Goal: Task Accomplishment & Management: Use online tool/utility

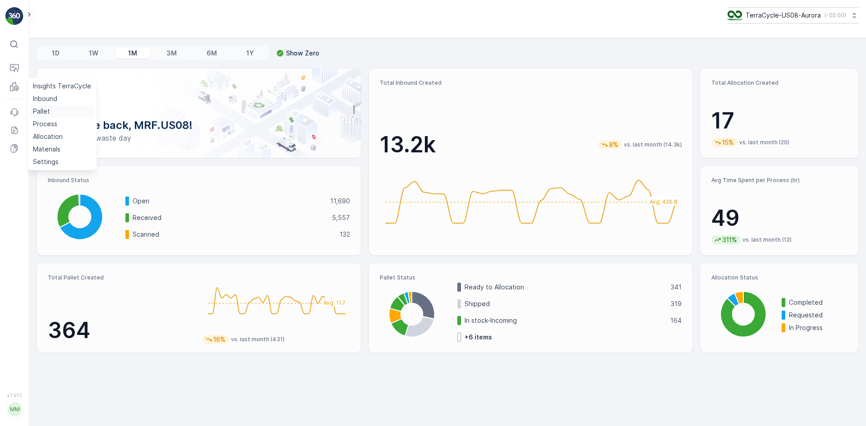
click at [47, 113] on p "Pallet" at bounding box center [41, 111] width 17 height 9
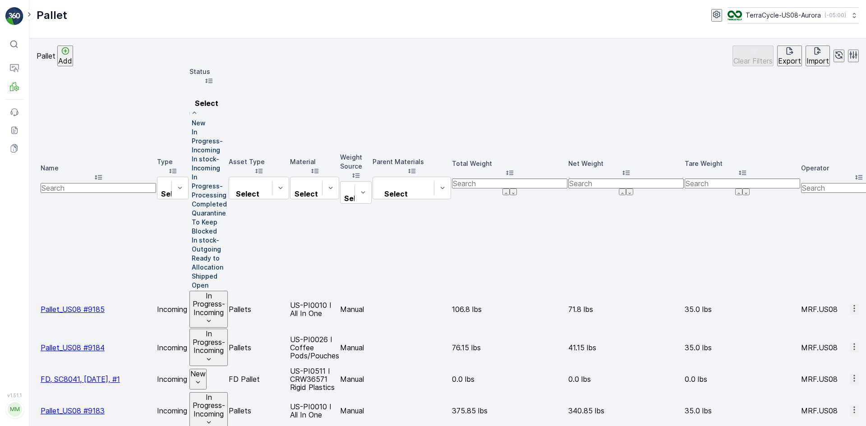
click at [189, 164] on div at bounding box center [189, 164] width 0 height 0
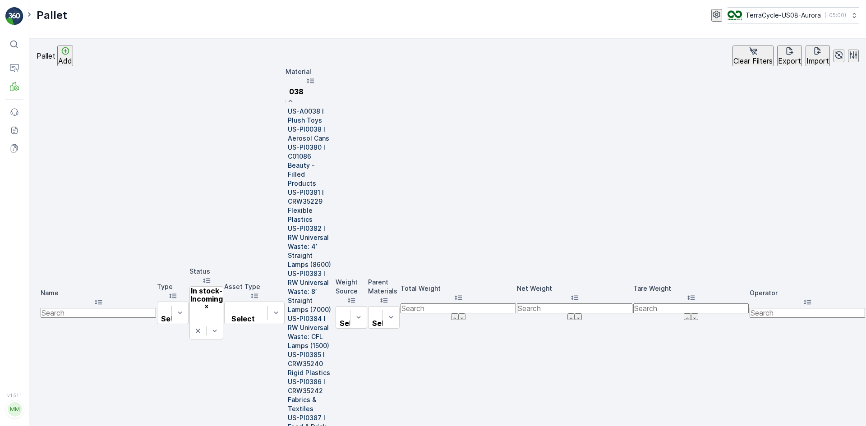
type input "0387"
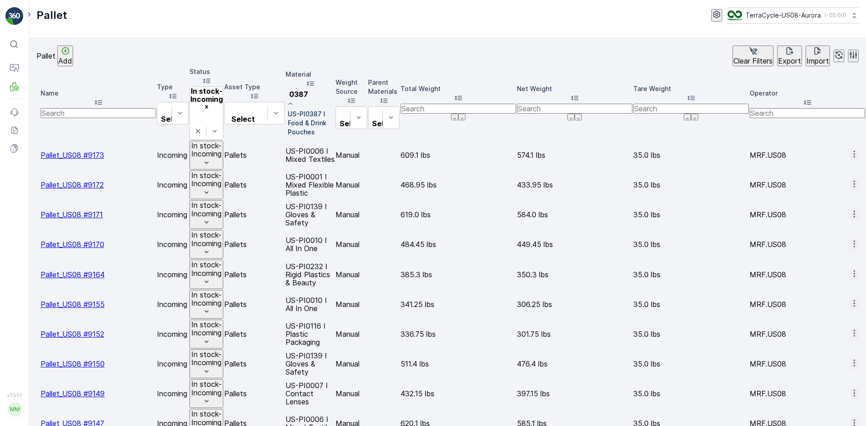
click at [335, 121] on div "US-PI0387 I Food & Drink Pouches" at bounding box center [309, 123] width 49 height 27
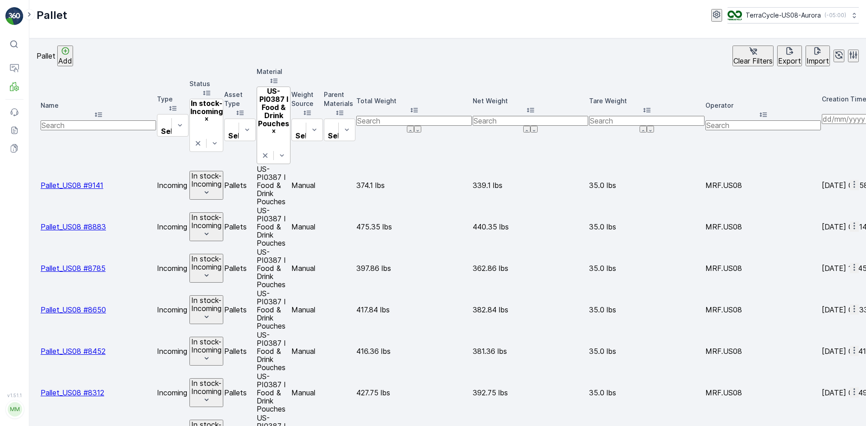
click at [277, 128] on icon "Remove US-PI0387 I Food & Drink Pouches" at bounding box center [273, 131] width 6 height 6
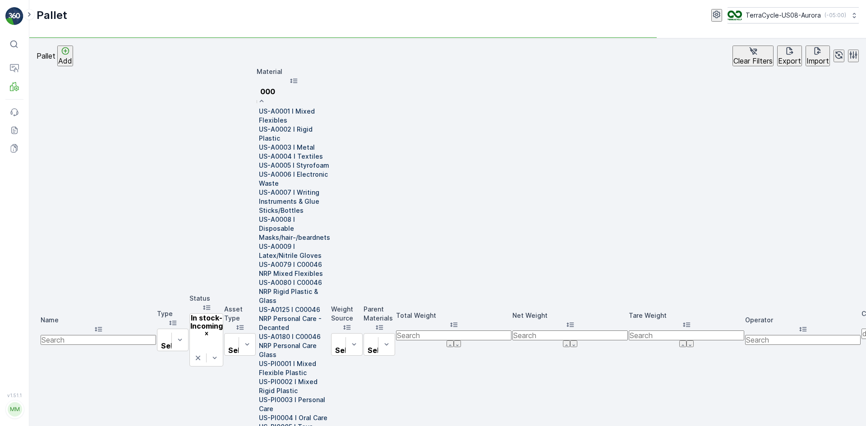
type input "0007"
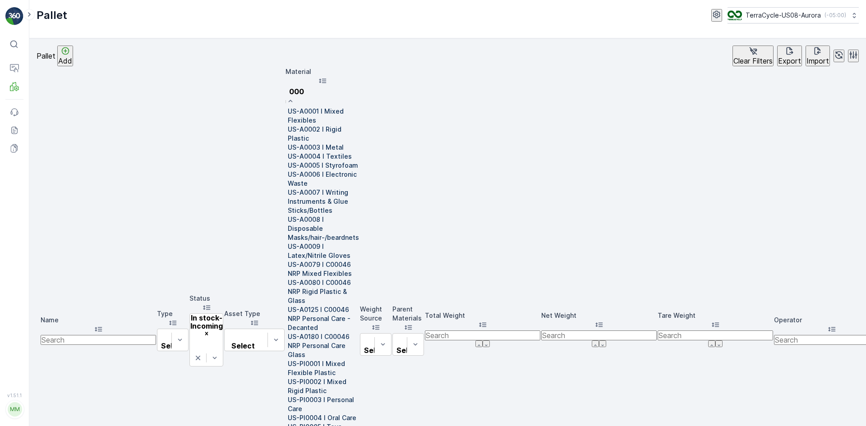
type input "0007"
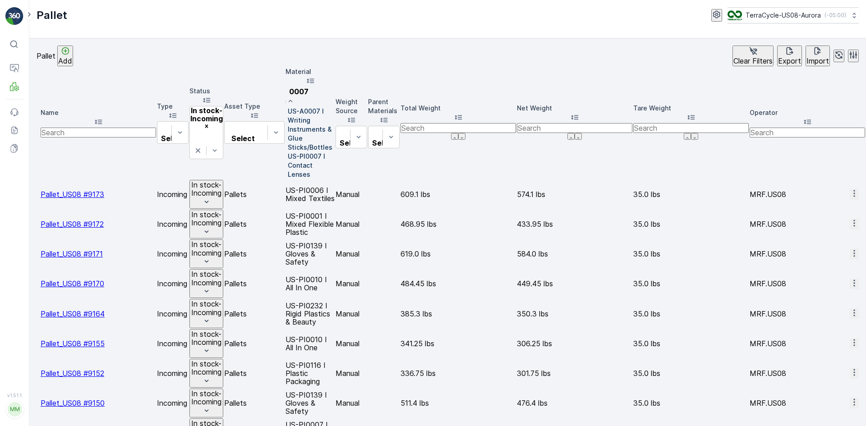
click at [285, 165] on div at bounding box center [285, 165] width 0 height 0
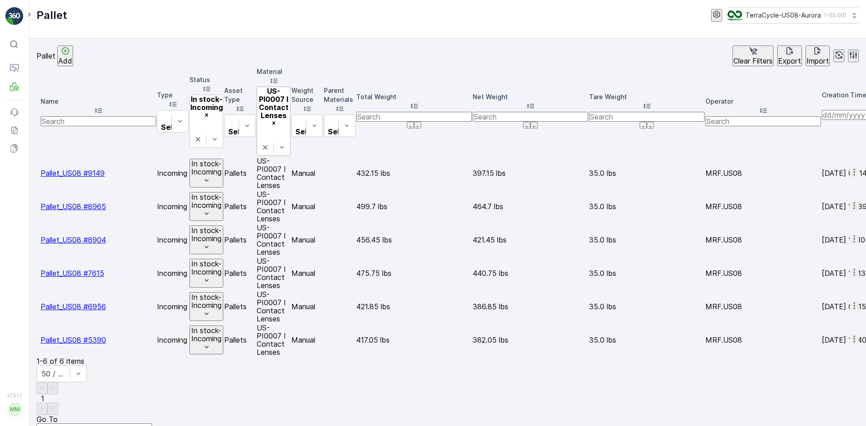
click at [277, 120] on icon "Remove US-PI0007 I Contact Lenses" at bounding box center [273, 123] width 6 height 6
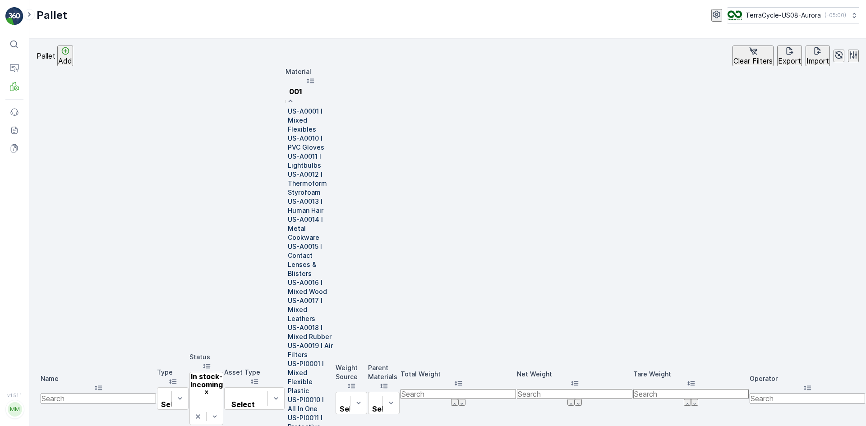
type input "0010"
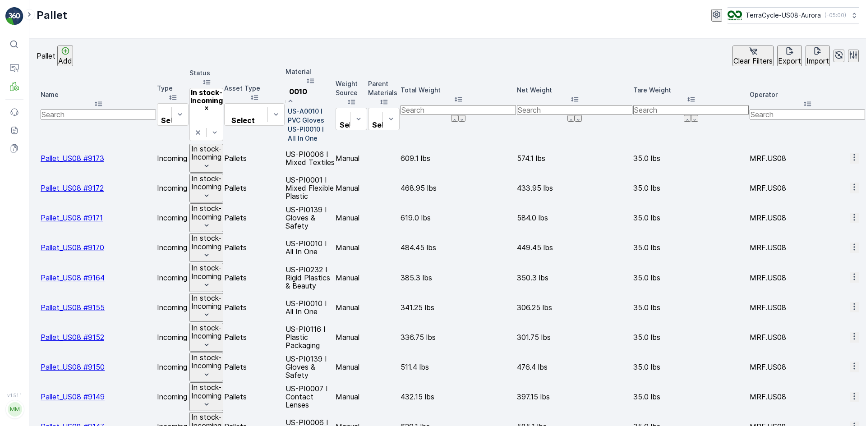
click at [285, 134] on div at bounding box center [285, 134] width 0 height 0
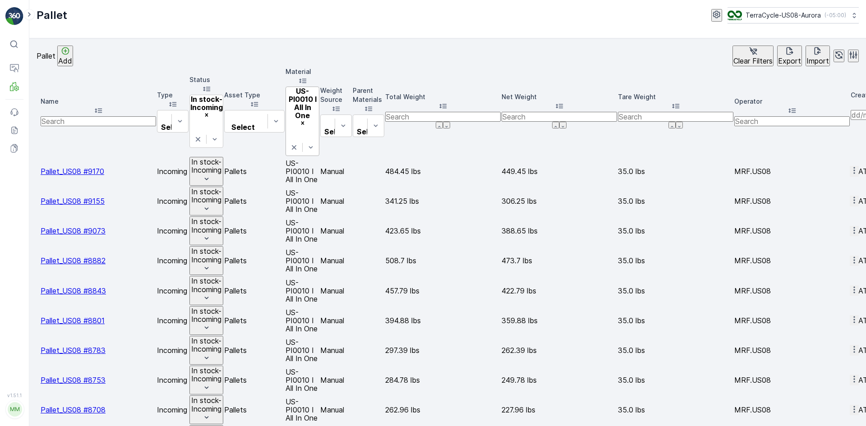
click at [304, 121] on icon "Remove US-PI0010 I All In One" at bounding box center [302, 122] width 3 height 3
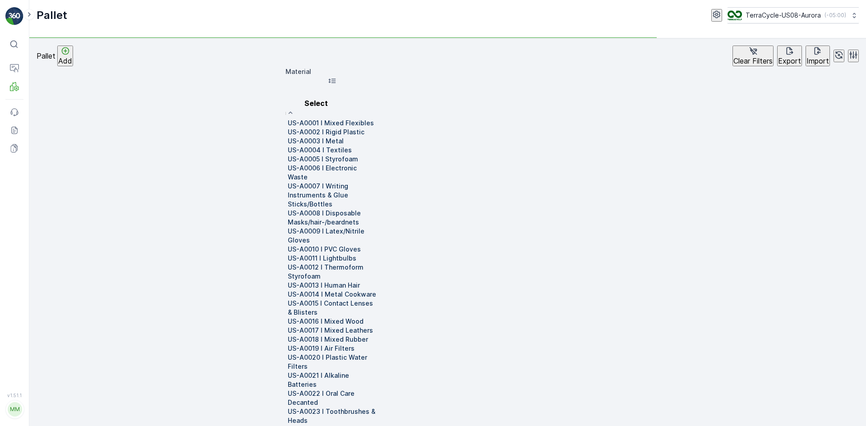
type input "0"
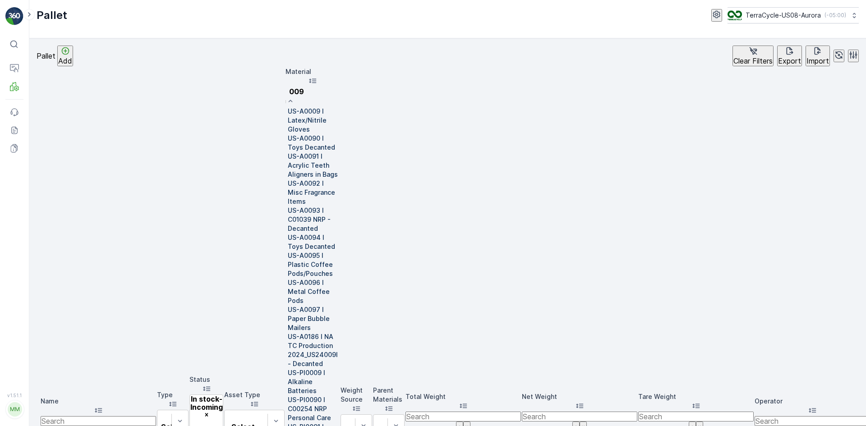
type input "0090"
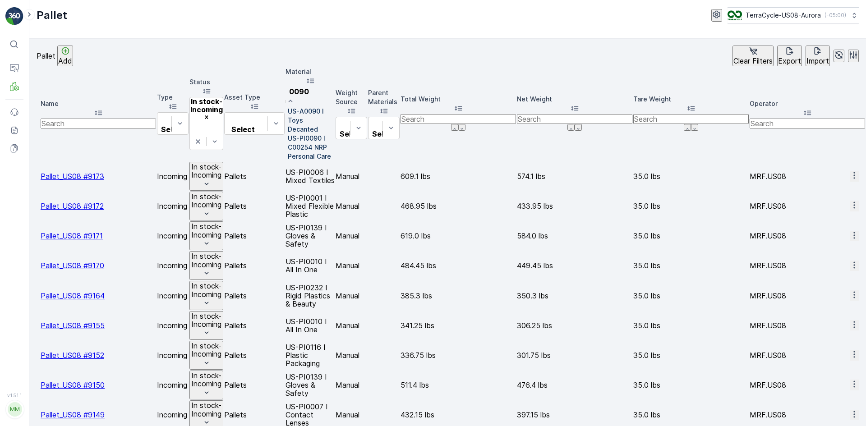
click at [285, 147] on div at bounding box center [285, 147] width 0 height 0
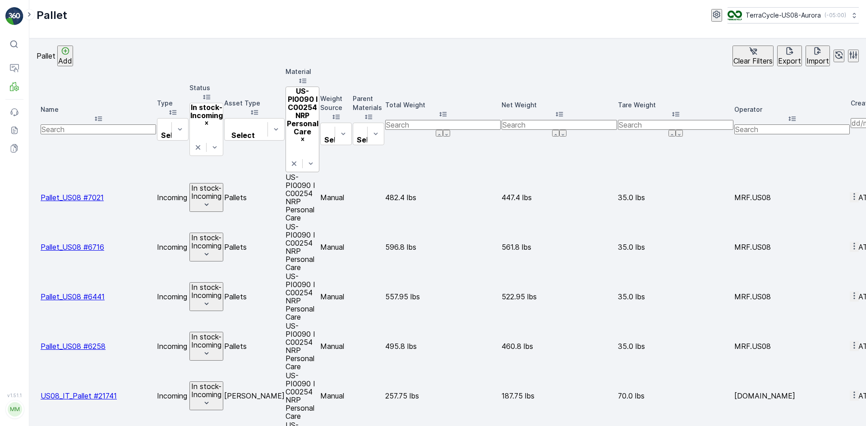
click at [306, 136] on icon "Remove US-PI0090 I C00254 NRP Personal Care" at bounding box center [302, 139] width 6 height 6
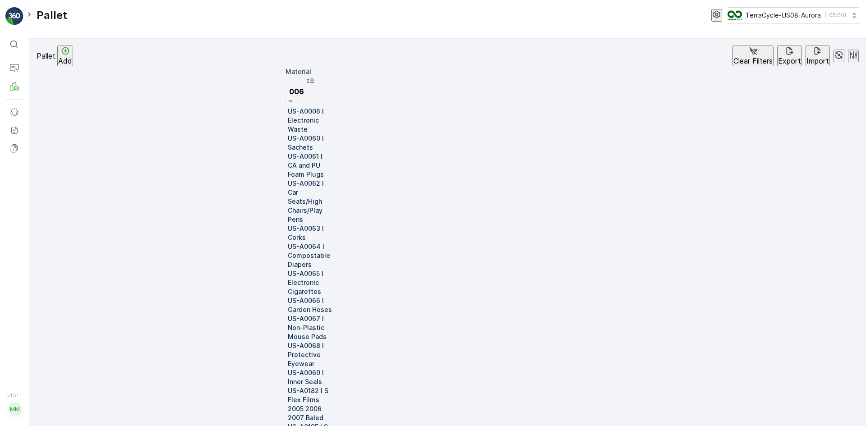
type input "0063"
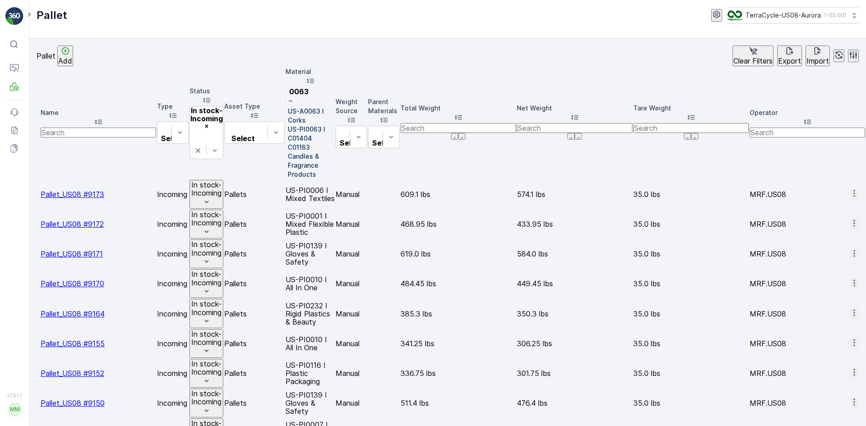
click at [335, 142] on p "US-PI0063 I C01404 C01163 Candles & Fragrance Products" at bounding box center [311, 152] width 47 height 54
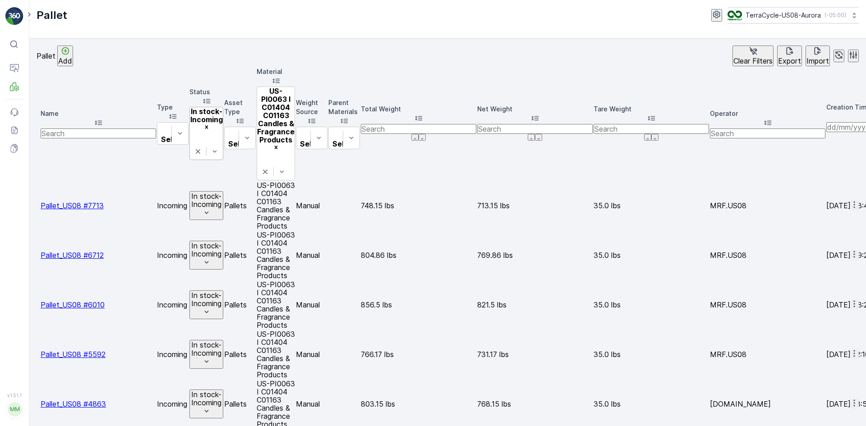
click at [202, 147] on icon at bounding box center [197, 151] width 9 height 9
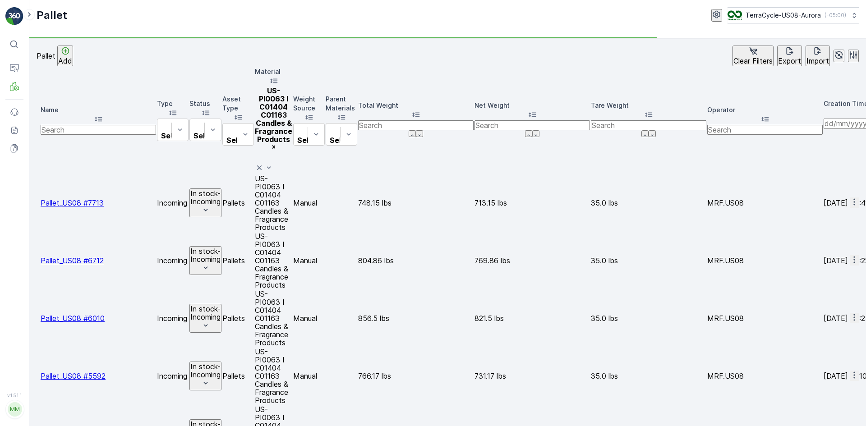
click at [264, 163] on icon at bounding box center [259, 167] width 9 height 9
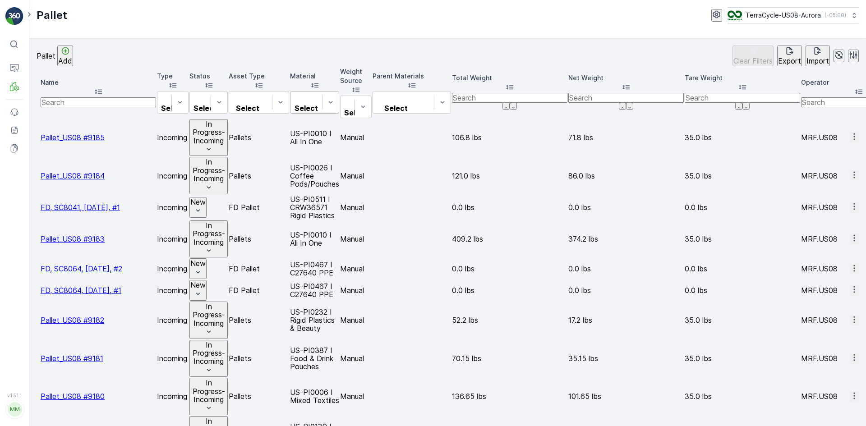
click at [339, 97] on div "Select" at bounding box center [314, 102] width 49 height 23
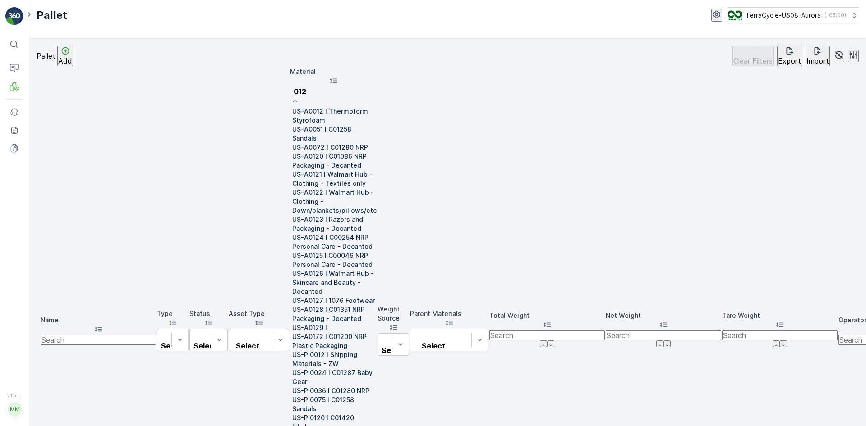
type input "0129"
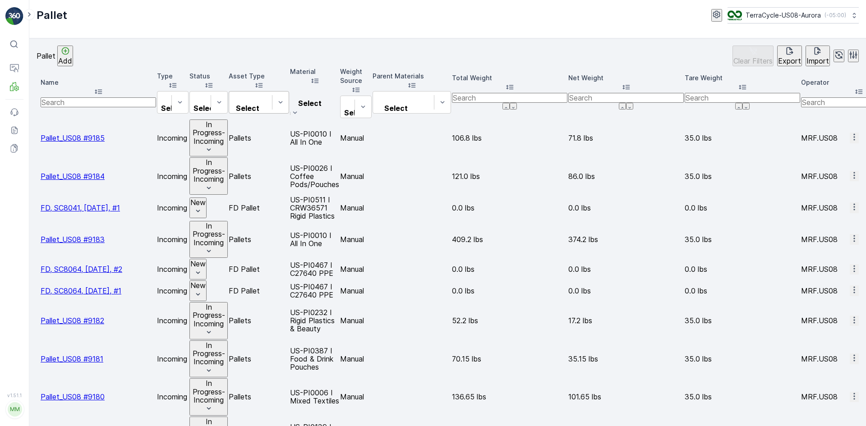
drag, startPoint x: 457, startPoint y: 90, endPoint x: 416, endPoint y: 92, distance: 41.5
click at [335, 92] on div at bounding box center [314, 93] width 40 height 10
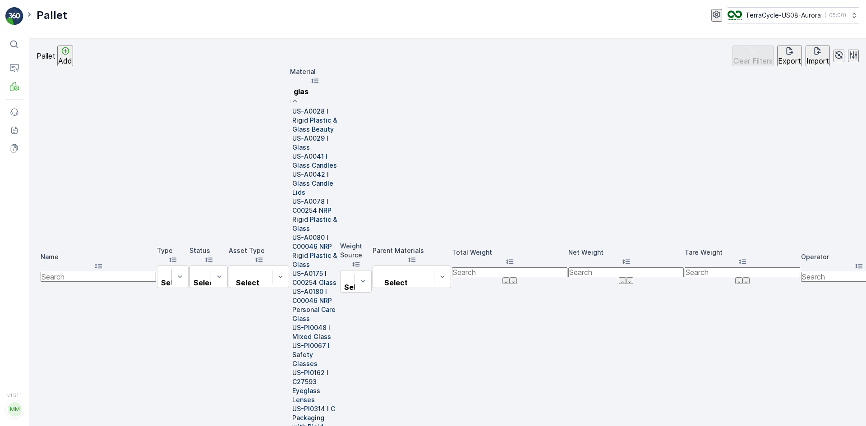
type input "glass"
click at [290, 143] on div at bounding box center [290, 143] width 0 height 0
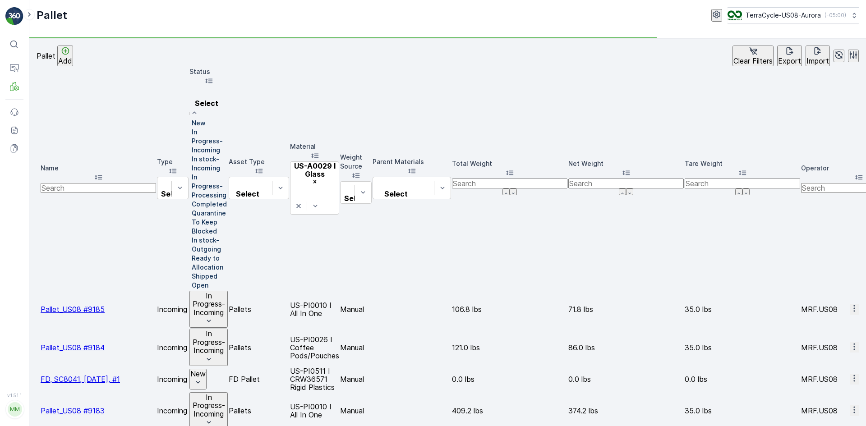
scroll to position [72, 0]
click at [228, 254] on p "Ready to Allocation" at bounding box center [210, 263] width 36 height 18
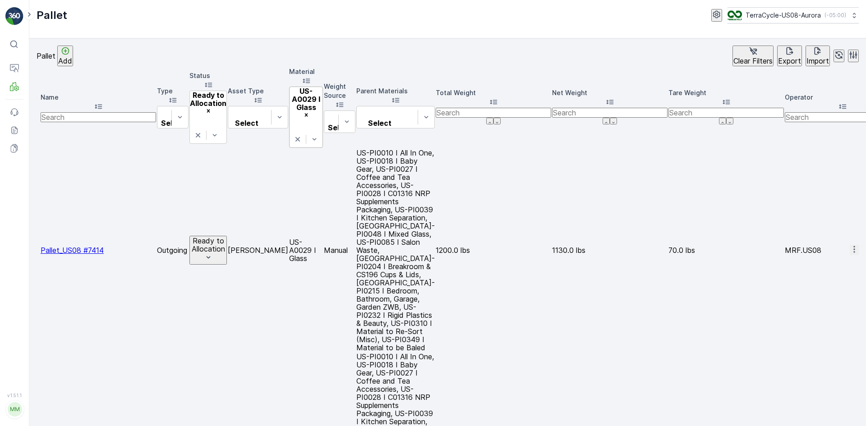
click at [307, 113] on icon "Remove US-A0029 I Glass" at bounding box center [305, 114] width 3 height 3
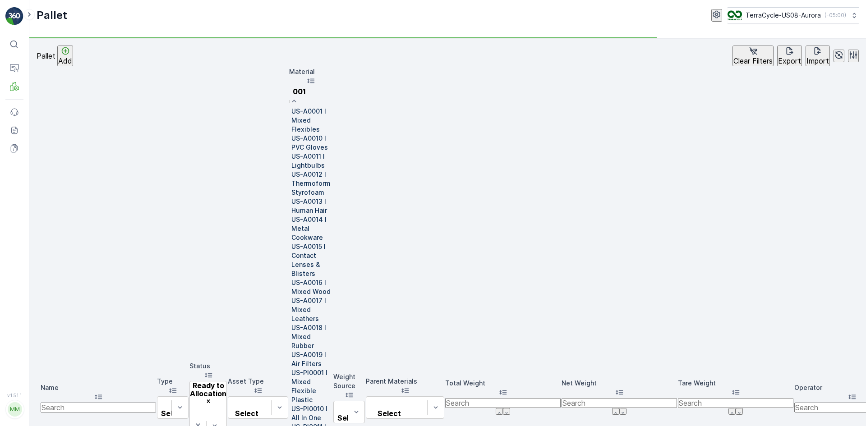
type input "0010"
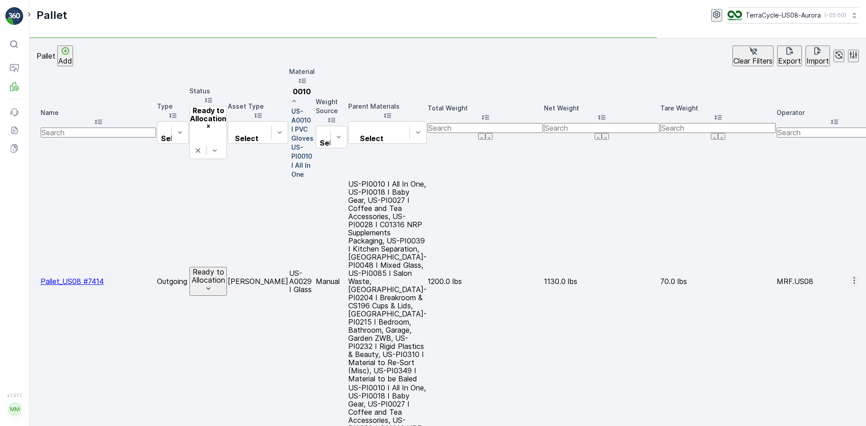
click at [315, 143] on p "US-PI0010 I All In One" at bounding box center [302, 161] width 23 height 36
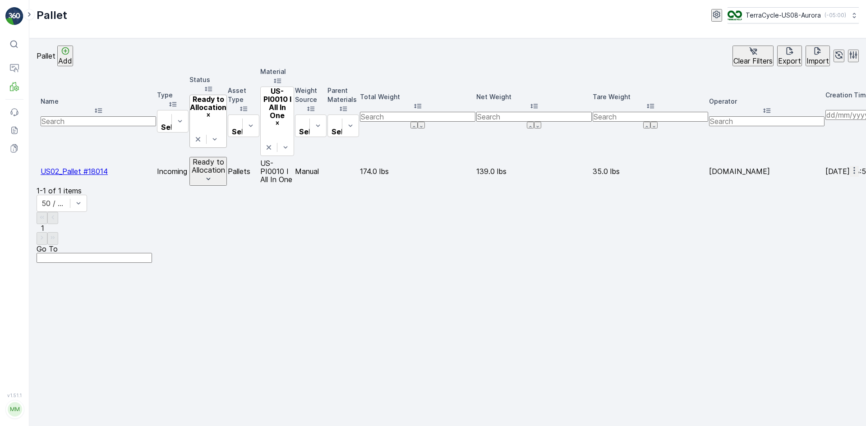
click at [211, 112] on icon "Remove Ready to Allocation" at bounding box center [208, 115] width 6 height 6
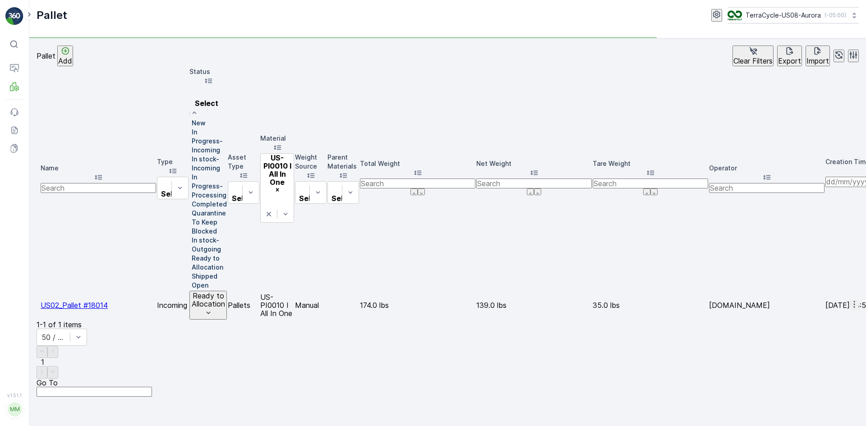
click at [227, 155] on p "In stock-Incoming" at bounding box center [209, 164] width 35 height 18
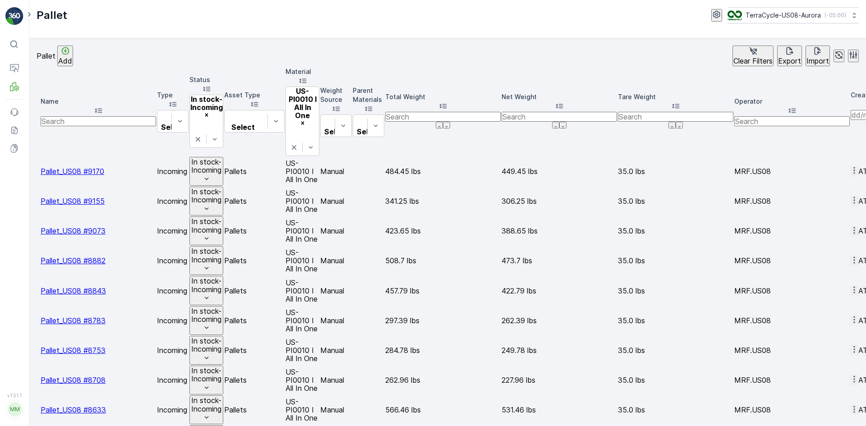
click at [103, 116] on input "text" at bounding box center [98, 121] width 115 height 10
type input "18014"
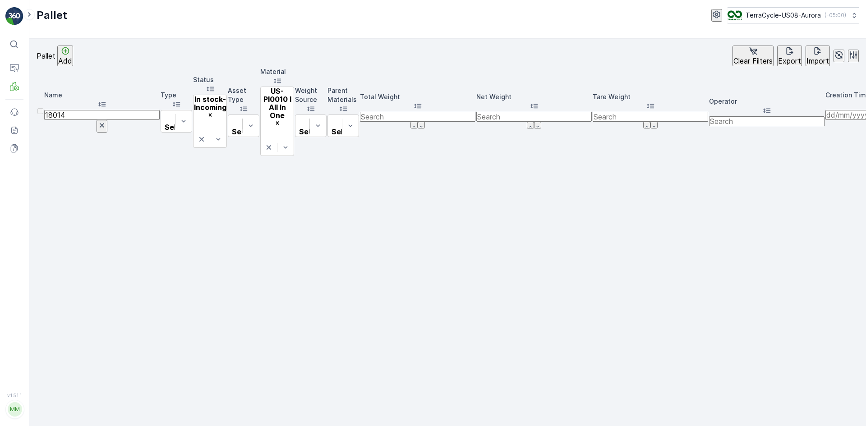
drag, startPoint x: 107, startPoint y: 95, endPoint x: 80, endPoint y: 94, distance: 27.1
click at [62, 92] on th "Name 18014" at bounding box center [101, 111] width 115 height 89
click at [206, 135] on icon at bounding box center [201, 139] width 9 height 9
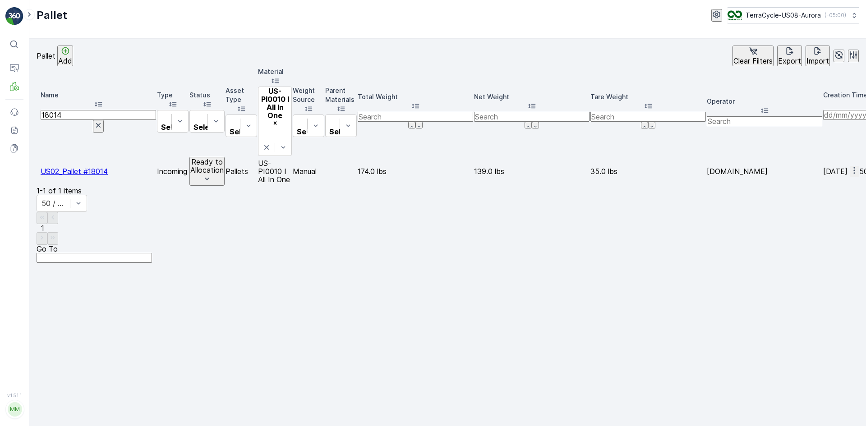
click at [224, 158] on p "Ready to Allocation" at bounding box center [206, 166] width 33 height 17
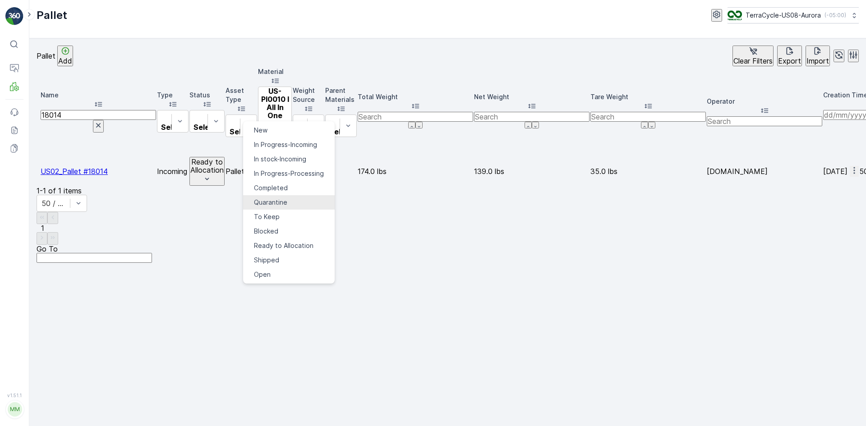
click at [269, 198] on span "Quarantine" at bounding box center [270, 202] width 33 height 9
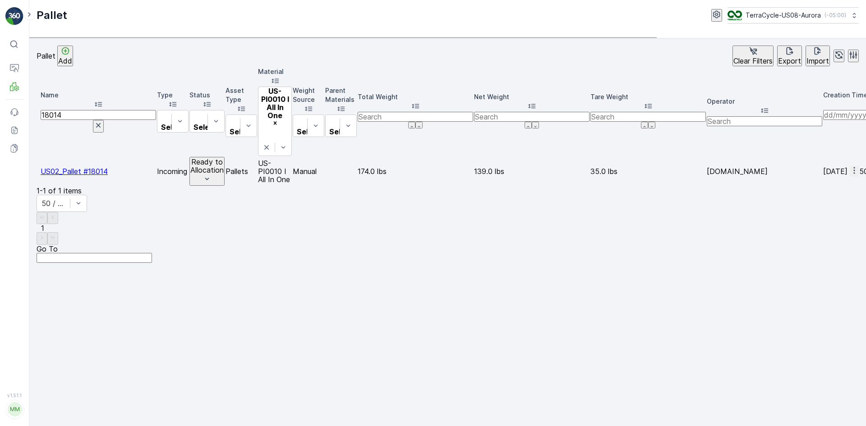
click at [224, 158] on p "Ready to Allocation" at bounding box center [206, 166] width 33 height 17
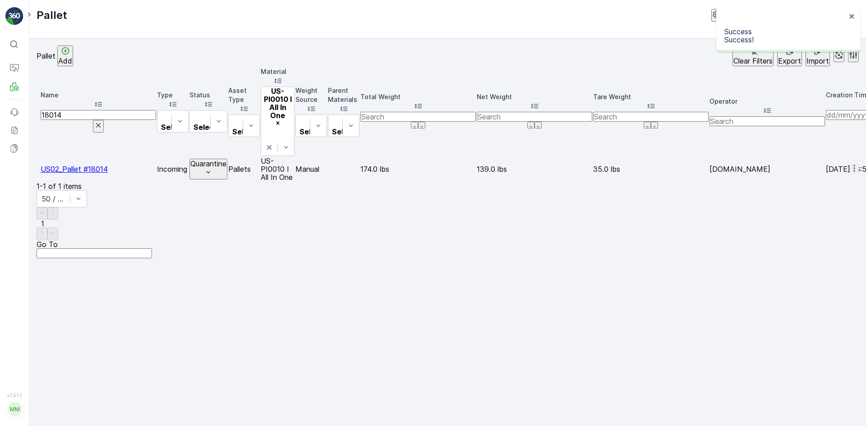
click at [226, 160] on p "Quarantine" at bounding box center [208, 164] width 36 height 8
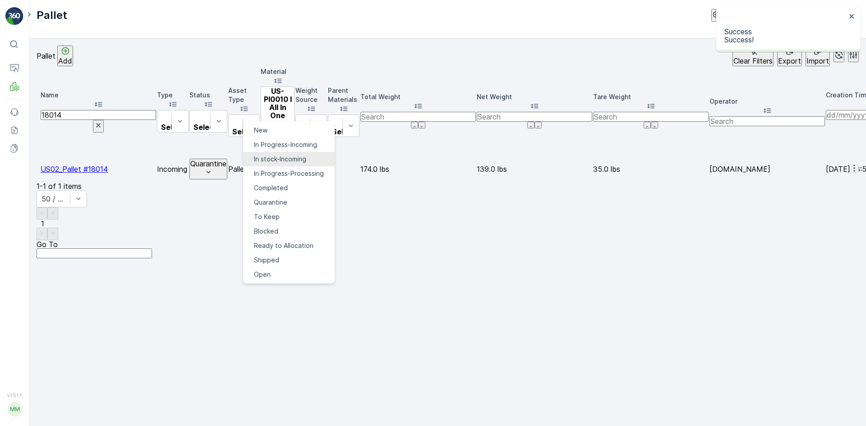
click at [278, 155] on span "In stock-Incoming" at bounding box center [280, 159] width 52 height 9
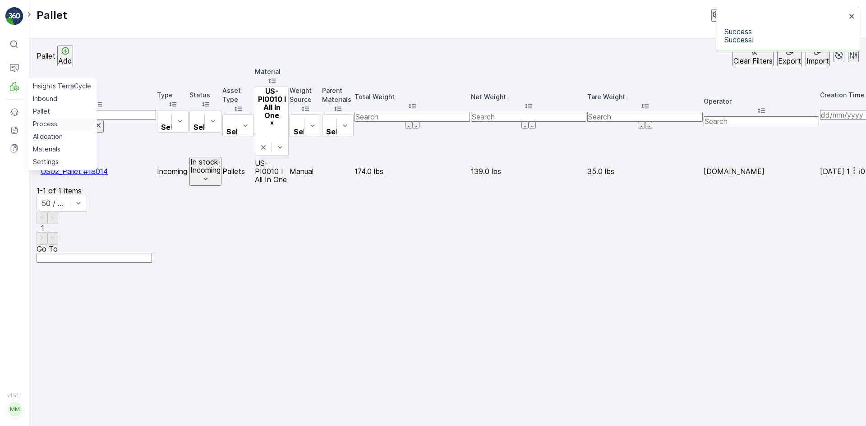
click at [46, 125] on p "Process" at bounding box center [45, 123] width 24 height 9
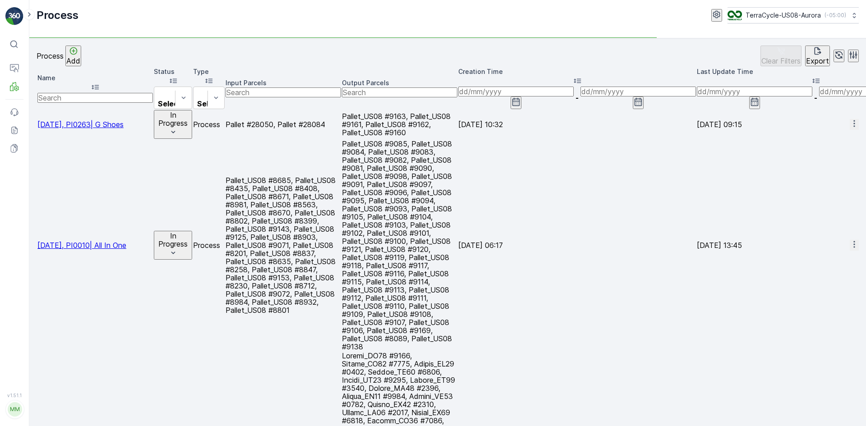
click at [64, 241] on span "[DATE], PI0010| All In One" at bounding box center [81, 245] width 89 height 9
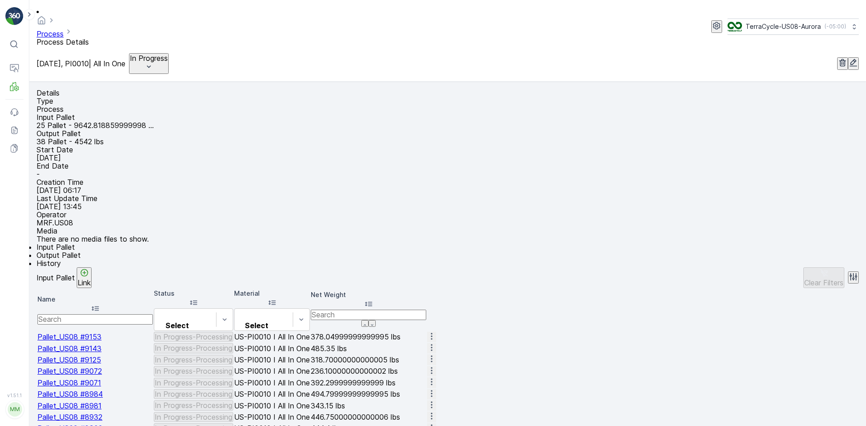
click at [91, 282] on p "Link" at bounding box center [84, 283] width 13 height 8
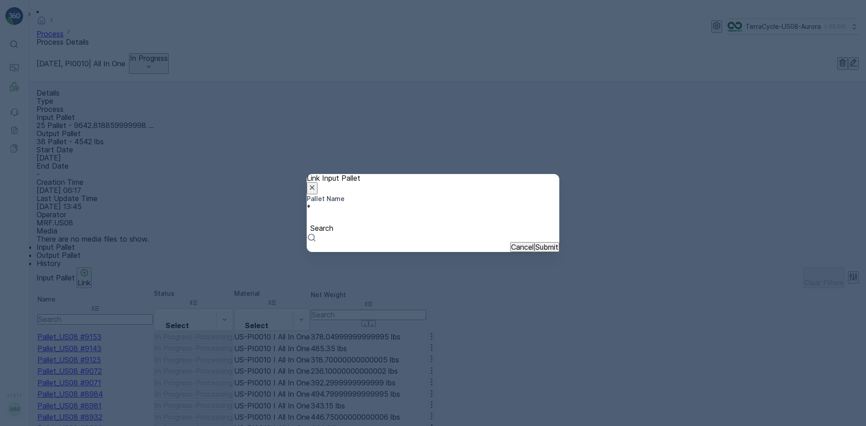
click at [364, 216] on div at bounding box center [432, 218] width 243 height 10
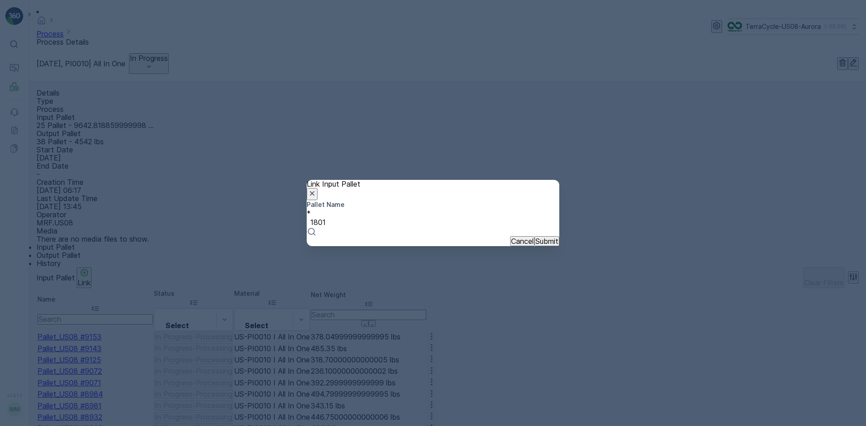
type input "18014"
drag, startPoint x: 373, startPoint y: 236, endPoint x: 385, endPoint y: 243, distance: 14.3
click at [67, 426] on span "US02_Pallet #18014" at bounding box center [33, 430] width 67 height 9
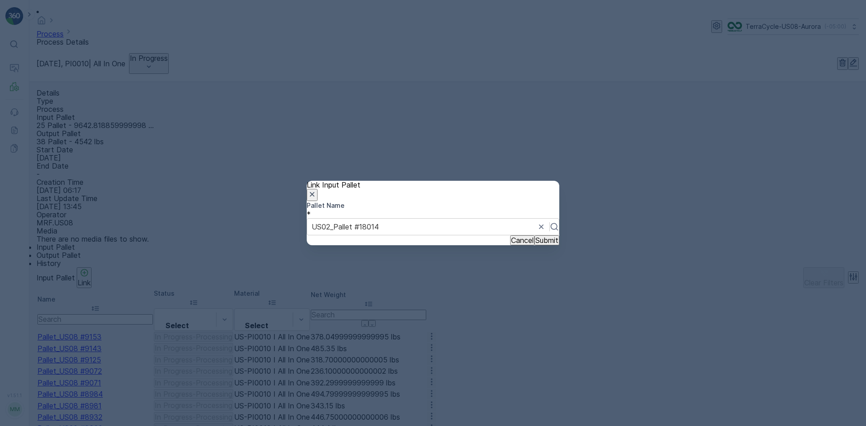
click at [535, 244] on p "Submit" at bounding box center [546, 240] width 23 height 8
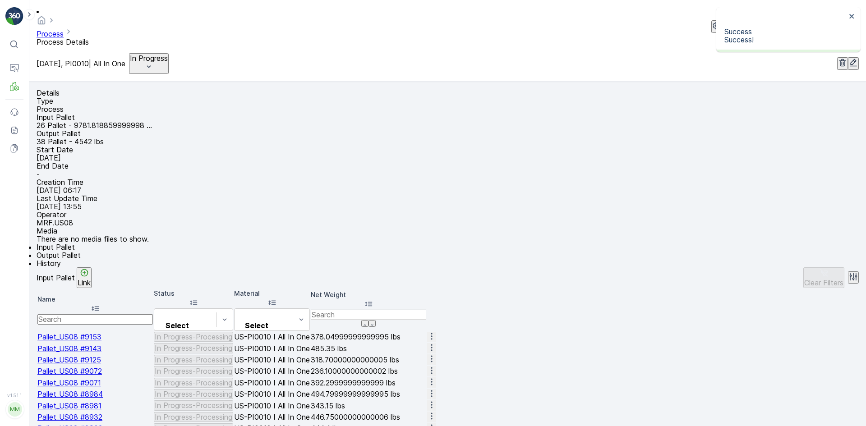
click at [364, 252] on ul "Input Pallet Output Pallet History" at bounding box center [448, 255] width 822 height 24
click at [274, 219] on p "MRF.US08" at bounding box center [448, 223] width 822 height 8
